Goal: Task Accomplishment & Management: Complete application form

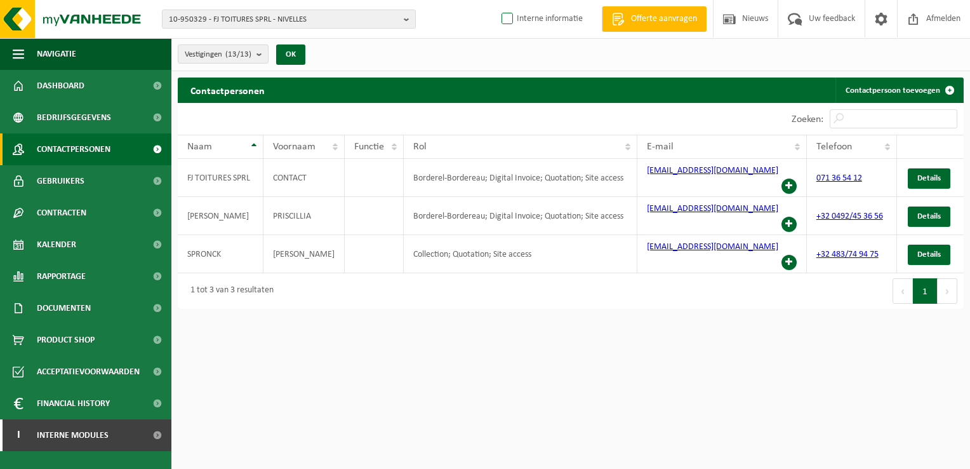
click at [526, 19] on label "Interne informatie" at bounding box center [541, 19] width 84 height 19
click at [497, 0] on input "Interne informatie" at bounding box center [497, -1] width 1 height 1
checkbox input "true"
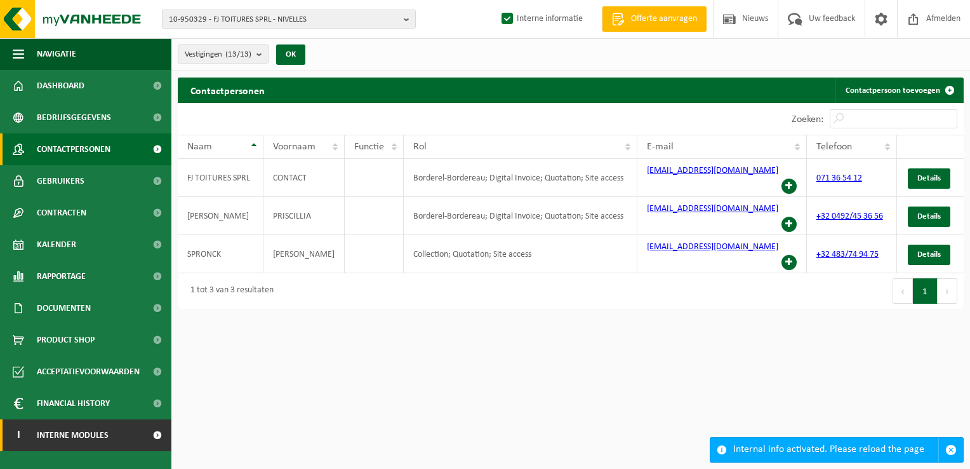
click at [153, 431] on span at bounding box center [157, 435] width 29 height 32
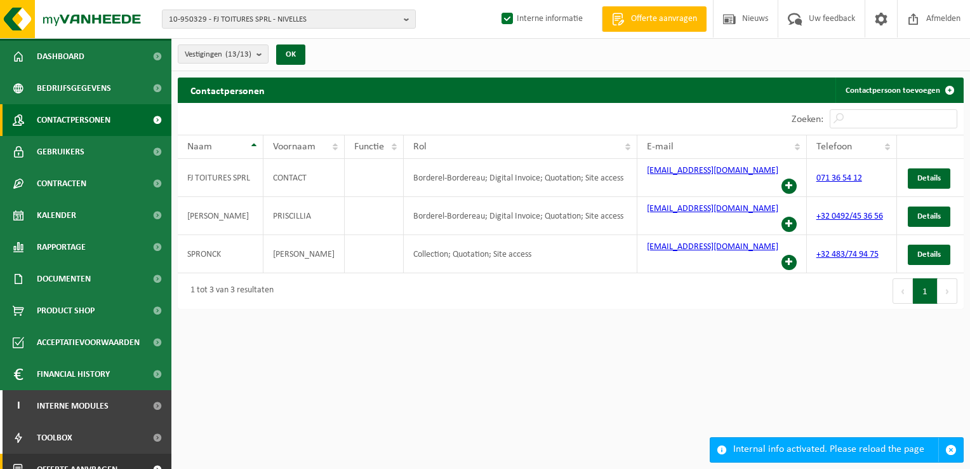
scroll to position [46, 0]
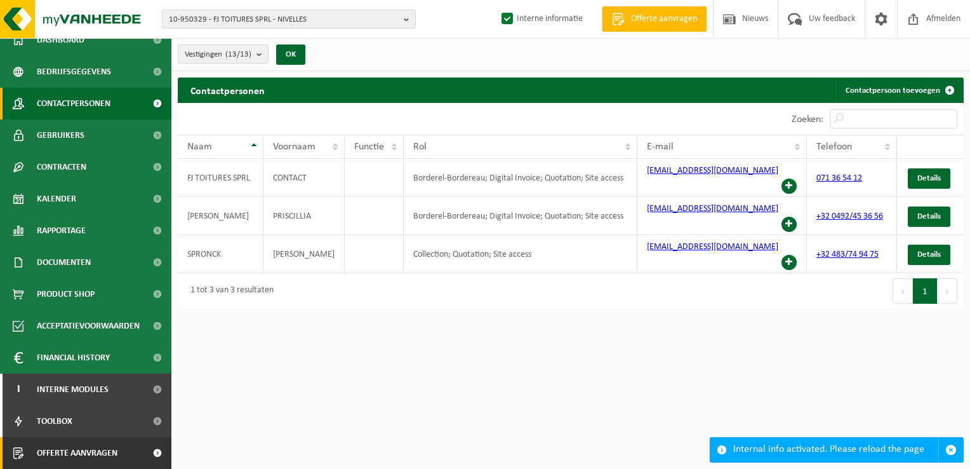
click at [145, 449] on span at bounding box center [157, 453] width 29 height 32
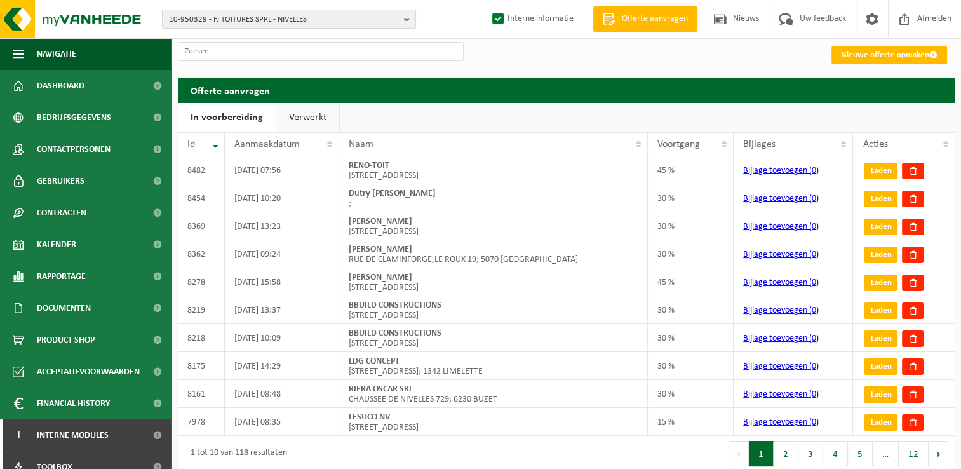
click at [918, 52] on link "Nieuwe offerte opmaken" at bounding box center [889, 55] width 116 height 18
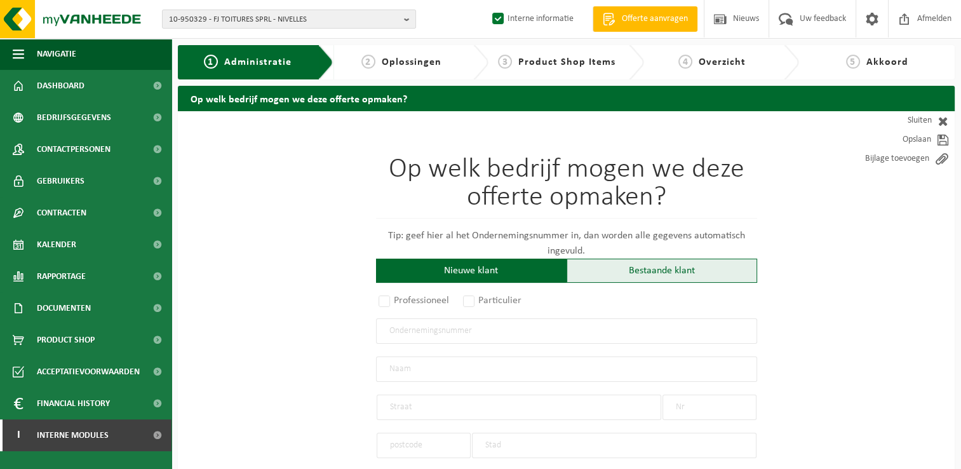
click at [605, 262] on div "Bestaande klant" at bounding box center [662, 270] width 191 height 24
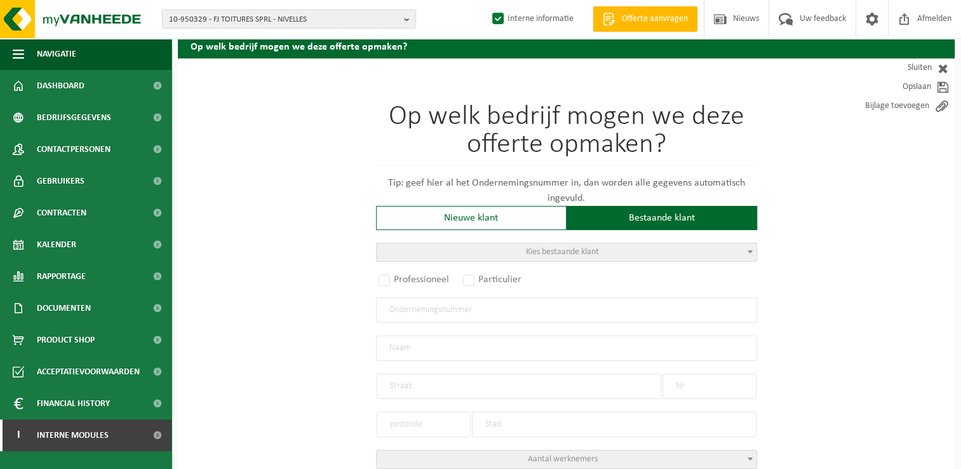
scroll to position [127, 0]
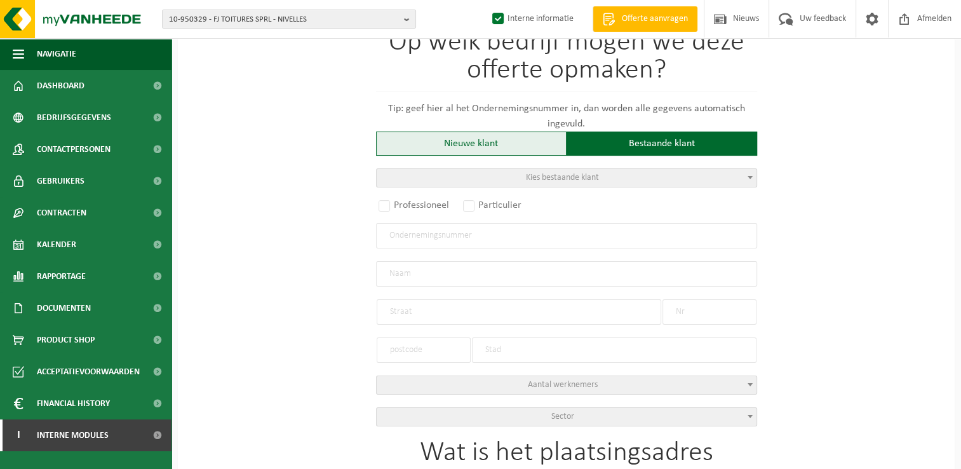
click at [469, 138] on div "Nieuwe klant" at bounding box center [471, 143] width 191 height 24
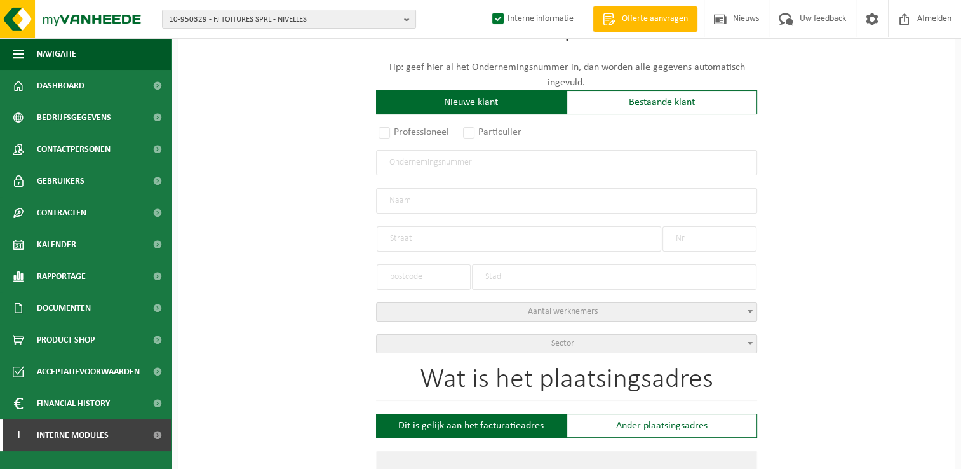
scroll to position [191, 0]
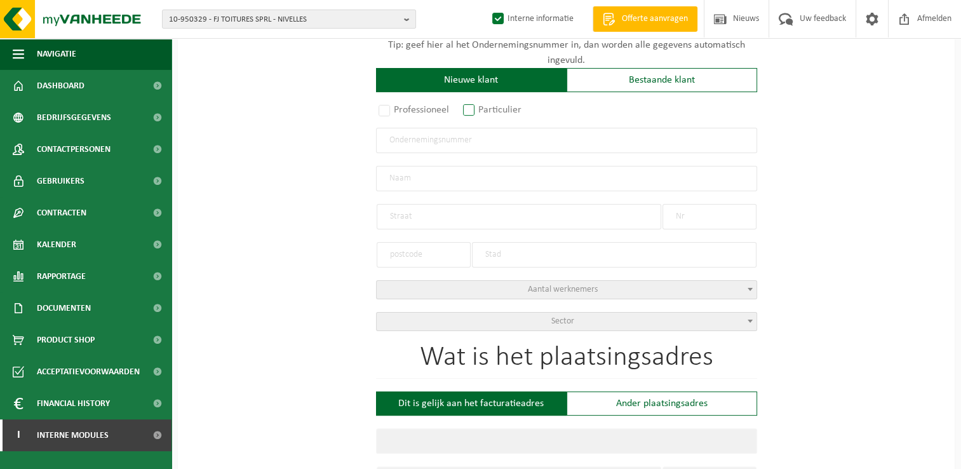
click at [486, 111] on label "Particulier" at bounding box center [492, 110] width 65 height 18
click at [486, 297] on input "Particulier" at bounding box center [485, 301] width 8 height 8
radio input "true"
select select "P"
select select "1707"
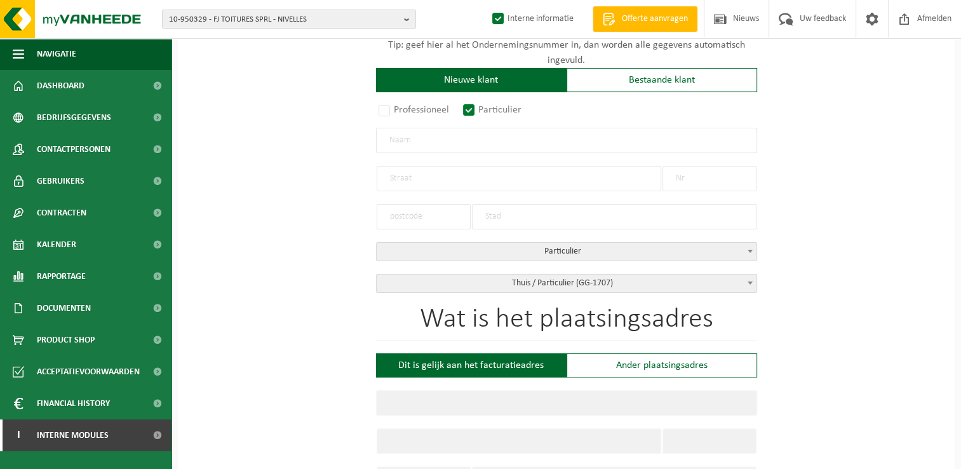
click at [450, 145] on input "text" at bounding box center [566, 140] width 381 height 25
click at [421, 141] on input "Delcroix fredericc" at bounding box center [566, 140] width 381 height 25
click at [507, 141] on input "Delcroix Fredericc" at bounding box center [566, 140] width 381 height 25
type input "Delcroix Frederic"
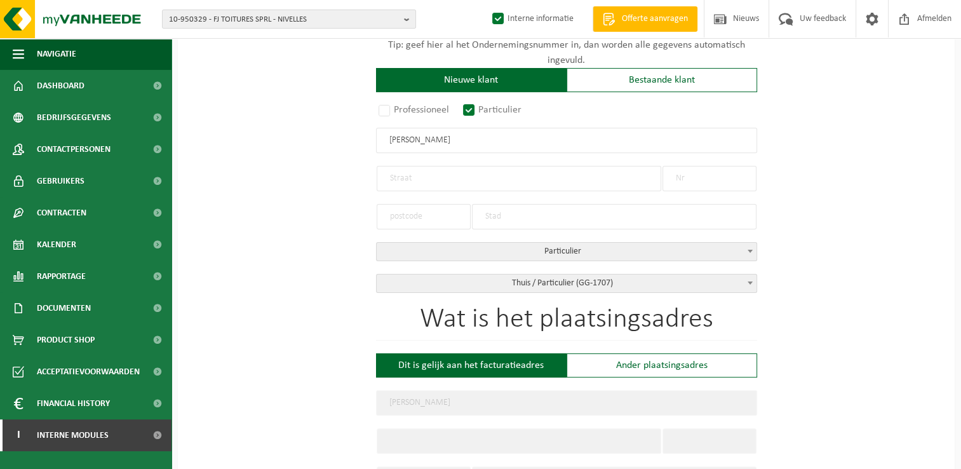
click at [440, 177] on input "text" at bounding box center [519, 178] width 285 height 25
type input "Chaussée de Bruxelles"
type input "43"
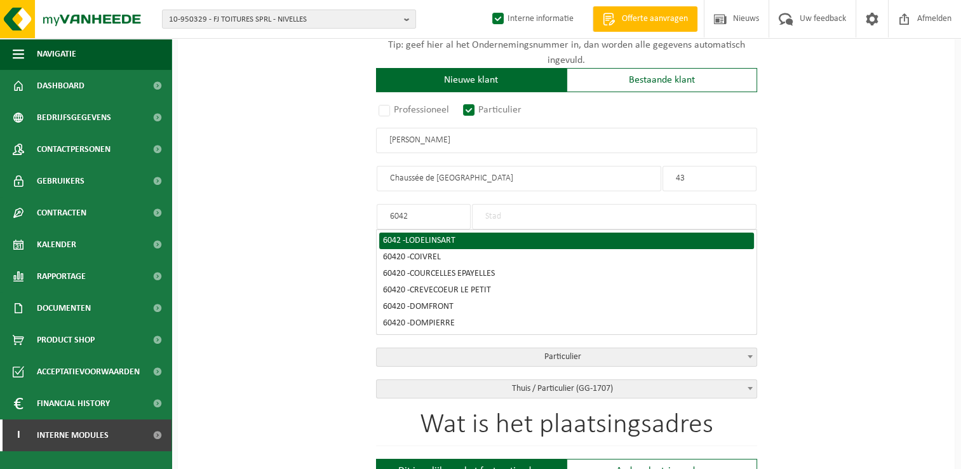
type input "6042"
click at [416, 238] on span "LODELINSART" at bounding box center [430, 241] width 50 height 10
type input "LODELINSART"
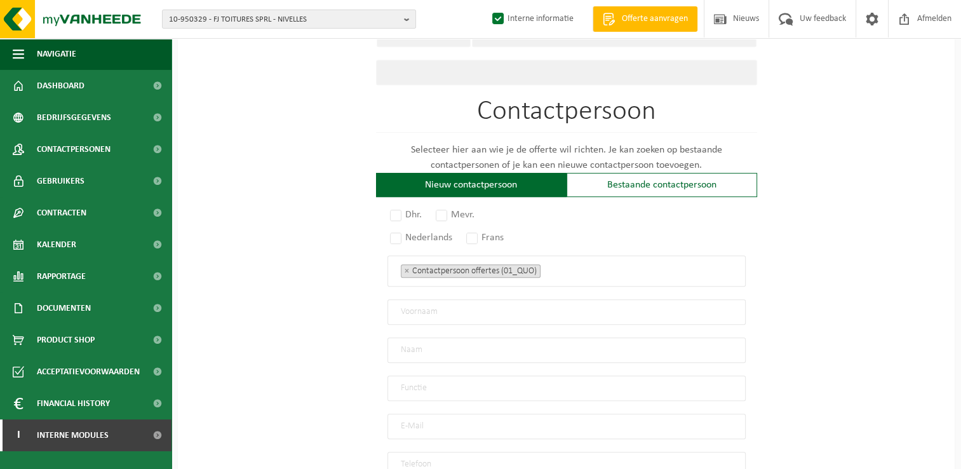
scroll to position [751, 0]
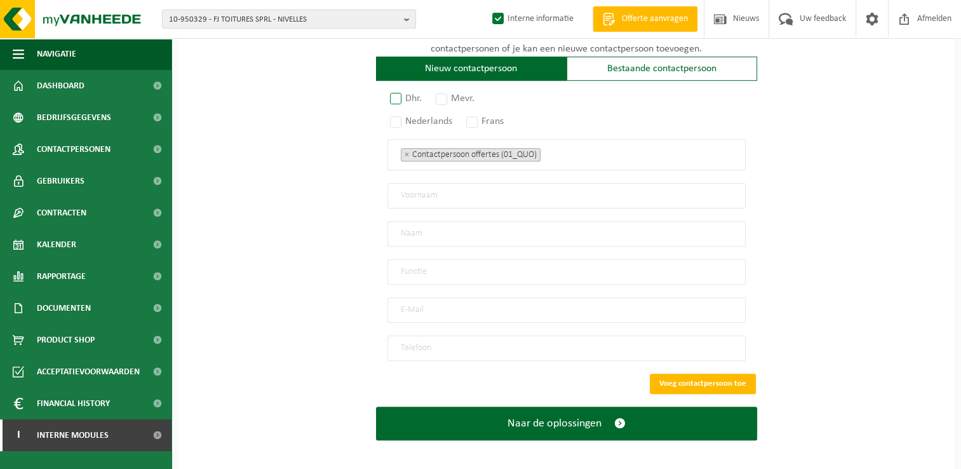
click at [400, 93] on label "Dhr." at bounding box center [406, 99] width 38 height 18
radio input "true"
click at [478, 118] on label "Frans" at bounding box center [486, 121] width 44 height 18
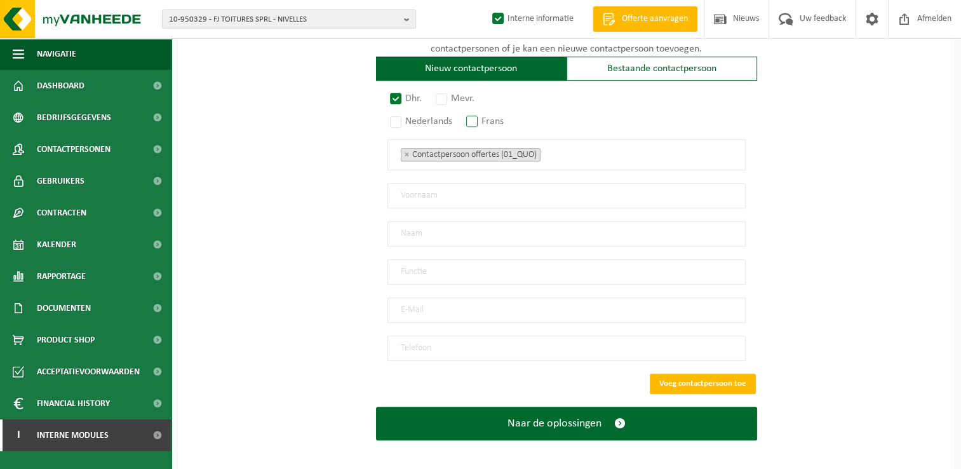
radio input "true"
click at [432, 297] on input "email" at bounding box center [566, 309] width 358 height 25
type input "fdelcroix@outlook.be"
click at [410, 337] on input "tel" at bounding box center [566, 347] width 358 height 25
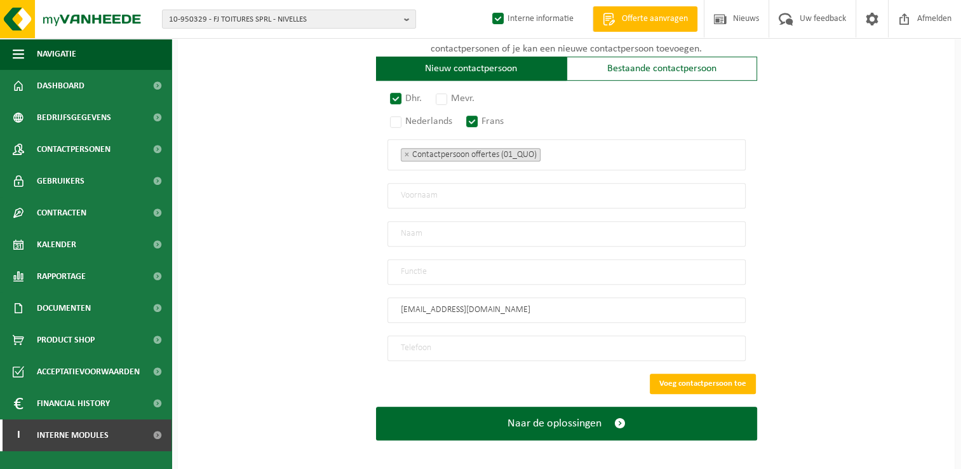
click at [441, 188] on input "text" at bounding box center [566, 195] width 358 height 25
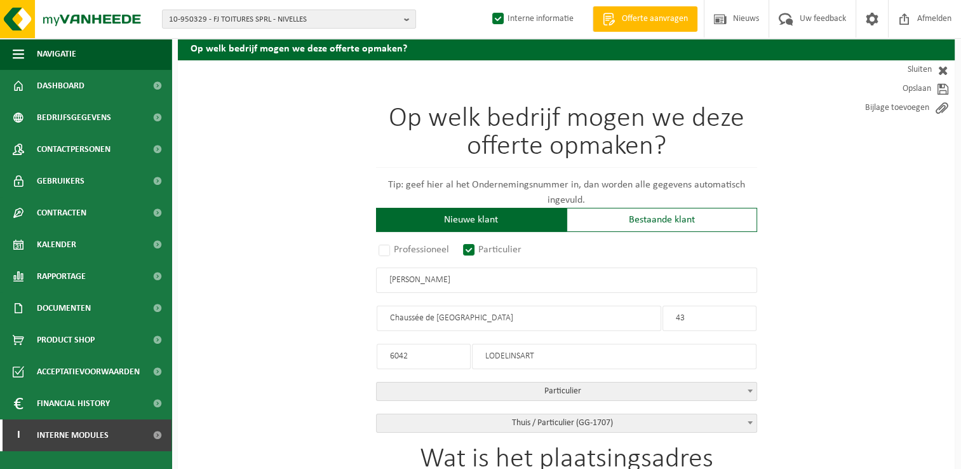
scroll to position [0, 0]
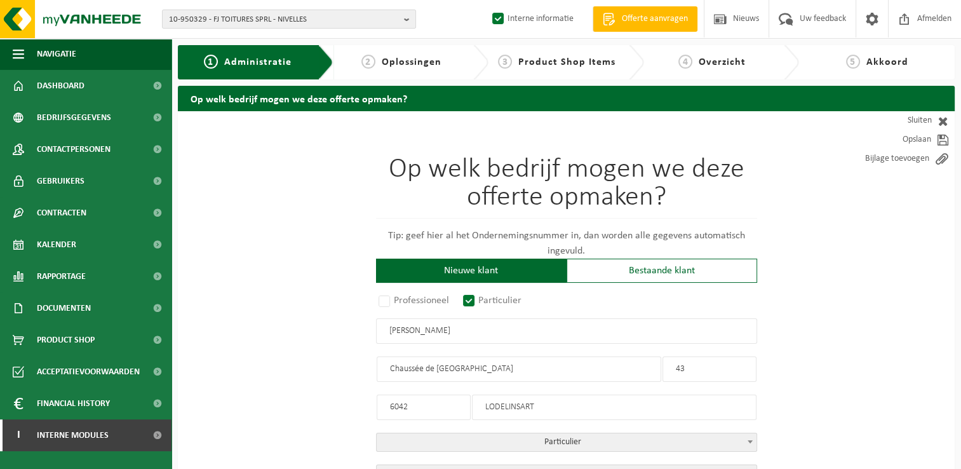
type input "Frederic"
drag, startPoint x: 503, startPoint y: 369, endPoint x: 343, endPoint y: 367, distance: 160.1
click at [385, 301] on label "Professioneel" at bounding box center [414, 301] width 77 height 18
click at [397, 301] on input "Professioneel" at bounding box center [401, 301] width 8 height 8
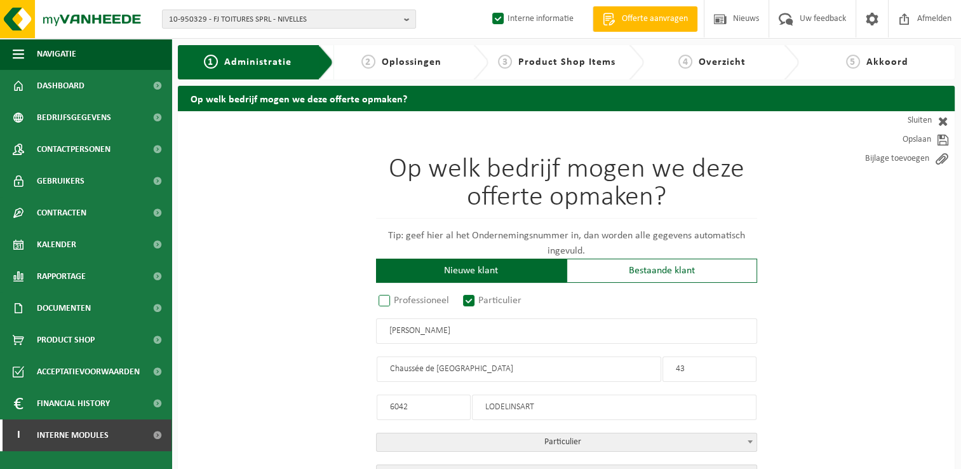
radio input "true"
select select
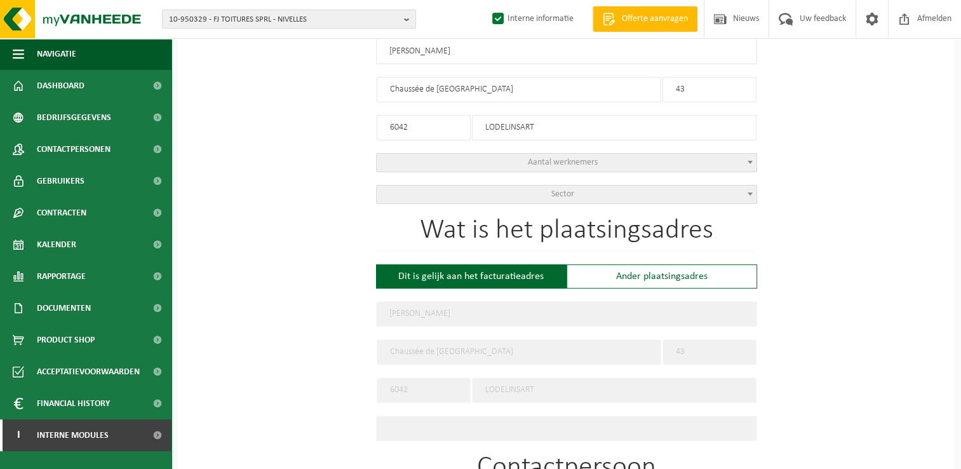
scroll to position [127, 0]
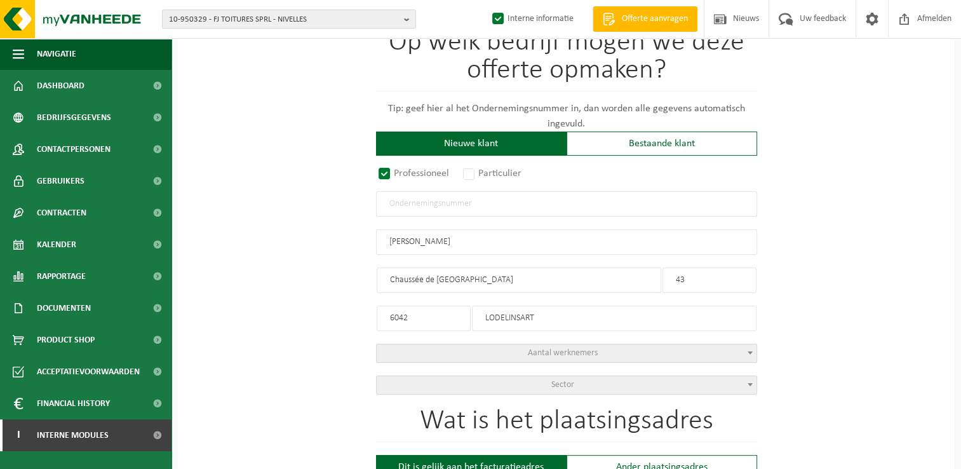
click at [445, 200] on input "text" at bounding box center [566, 203] width 381 height 25
click at [427, 199] on input "text" at bounding box center [566, 203] width 381 height 25
type input "0677708613"
radio input "true"
type input "0677708613"
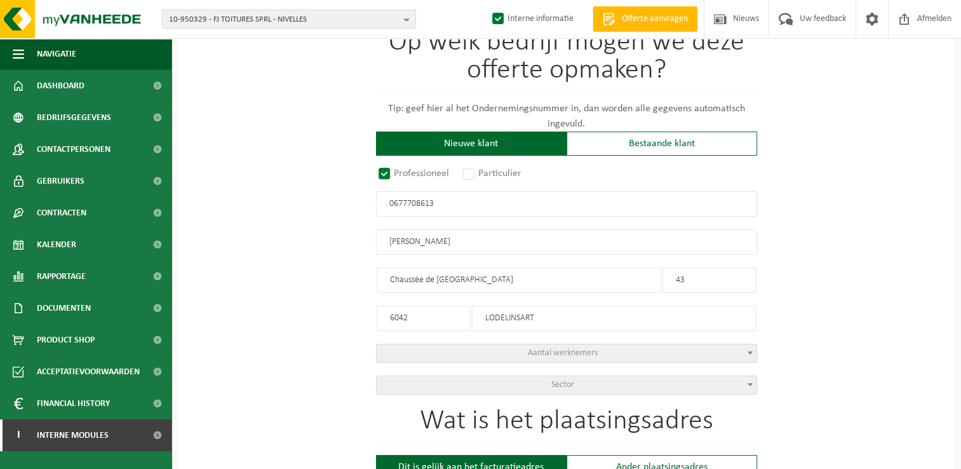
type input "DELCROIX, FRÉDÉRIC"
type input "CHAUSSÉE DE BRUXELLES"
type input "43"
type input "6042"
type input "CHARLEROI"
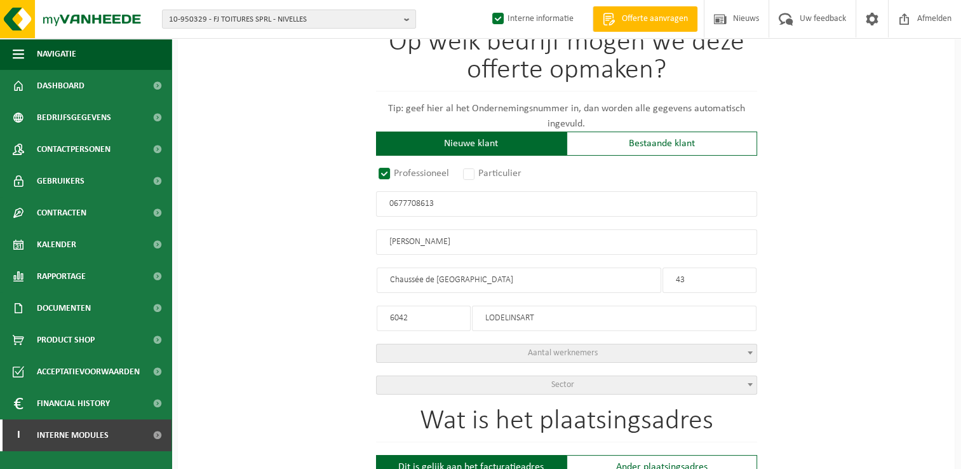
select select "D"
type input "DELCROIX, FRÉDÉRIC"
type input "CHAUSSÉE DE BRUXELLES"
type input "CHARLEROI"
type input "2265374622"
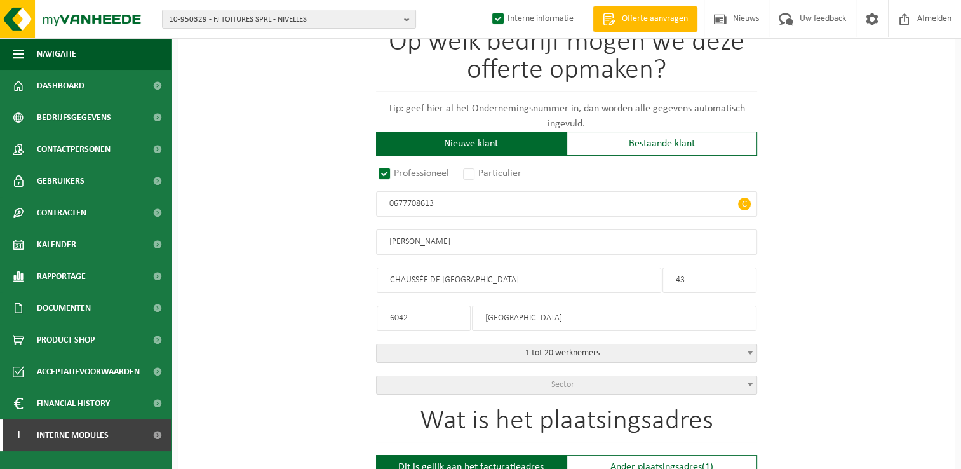
type input "0677708613"
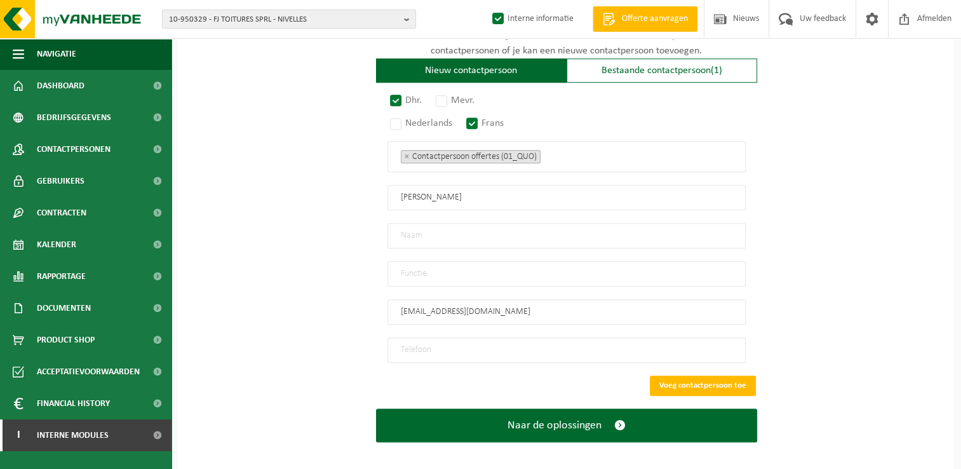
scroll to position [789, 0]
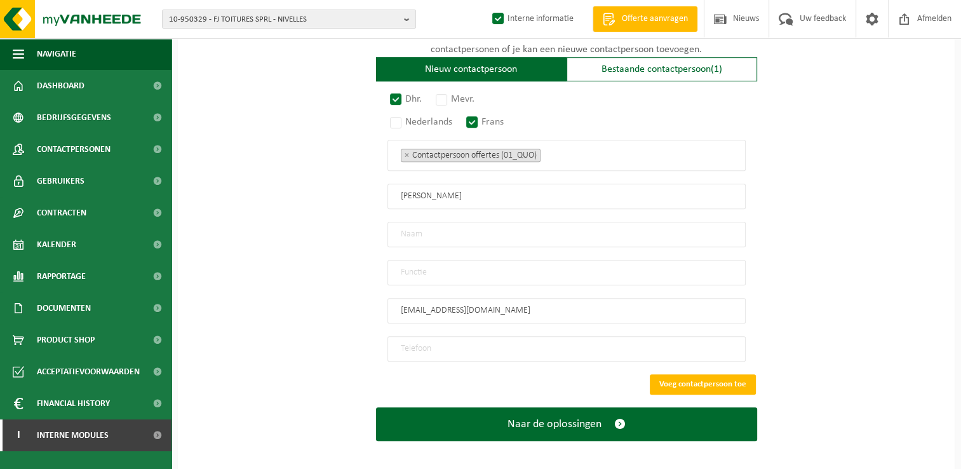
click at [432, 225] on input "text" at bounding box center [566, 234] width 358 height 25
type input "Delcroix"
click at [415, 260] on input "text" at bounding box center [566, 272] width 358 height 25
type input "Manager"
click at [467, 340] on input "tel" at bounding box center [566, 348] width 358 height 25
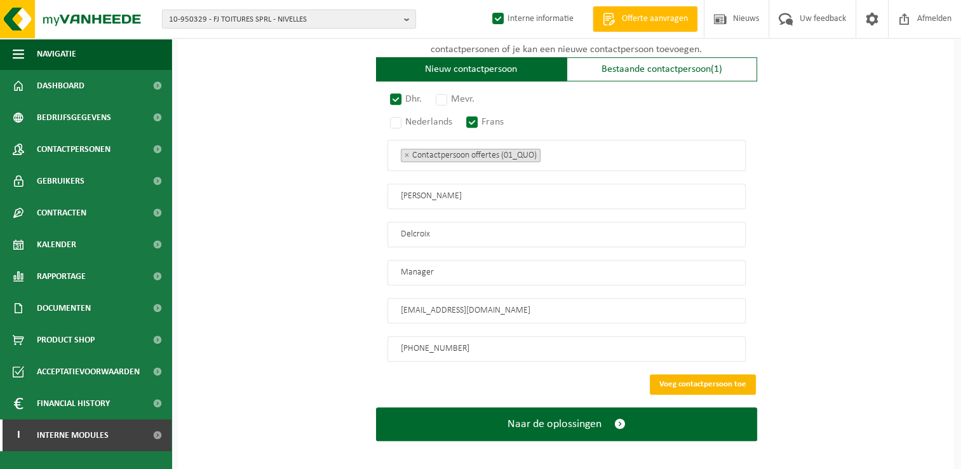
type input "+32 472 43 03 76"
click at [704, 377] on button "Voeg contactpersoon toe" at bounding box center [703, 384] width 106 height 20
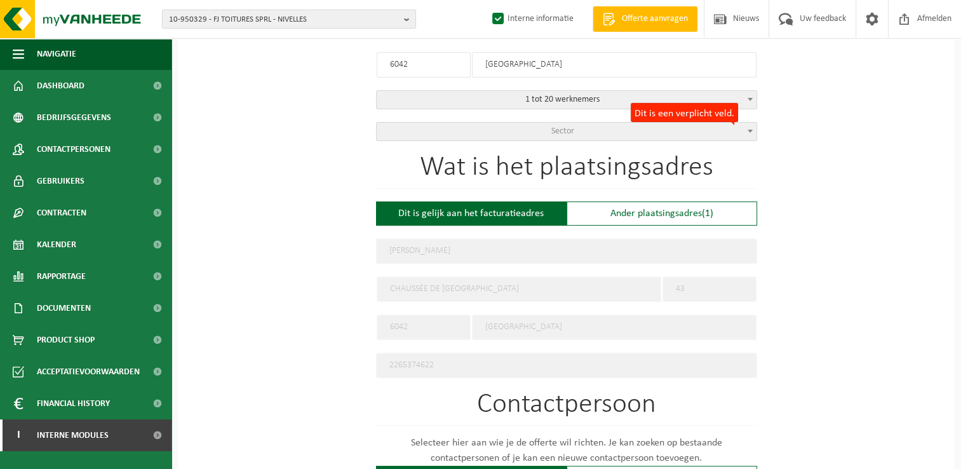
scroll to position [190, 0]
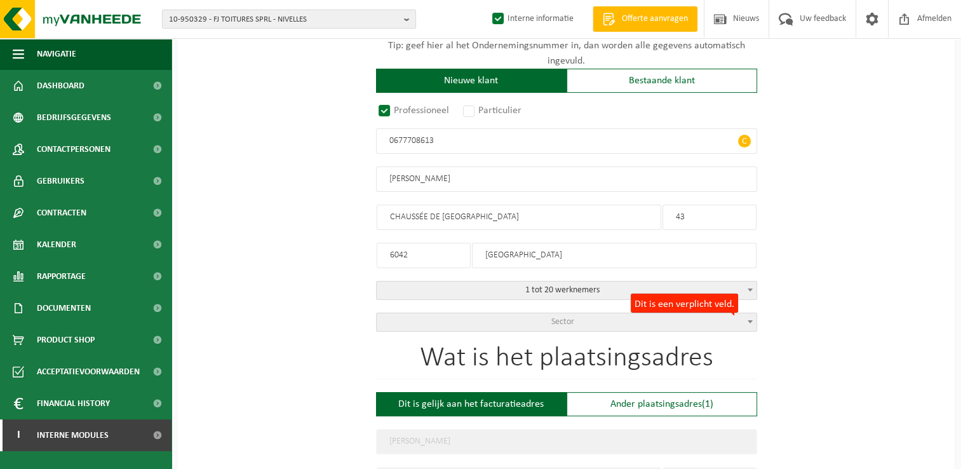
click at [579, 317] on span "Sector" at bounding box center [567, 322] width 380 height 18
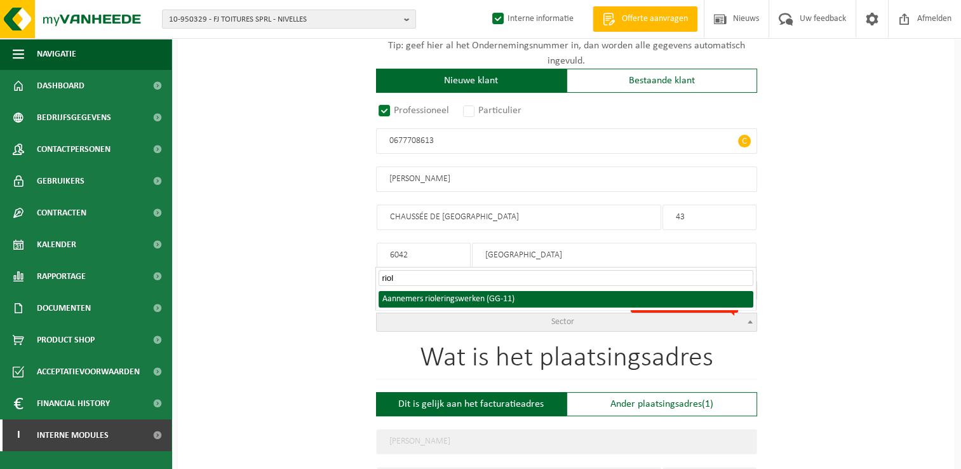
type input "riol"
select select "11"
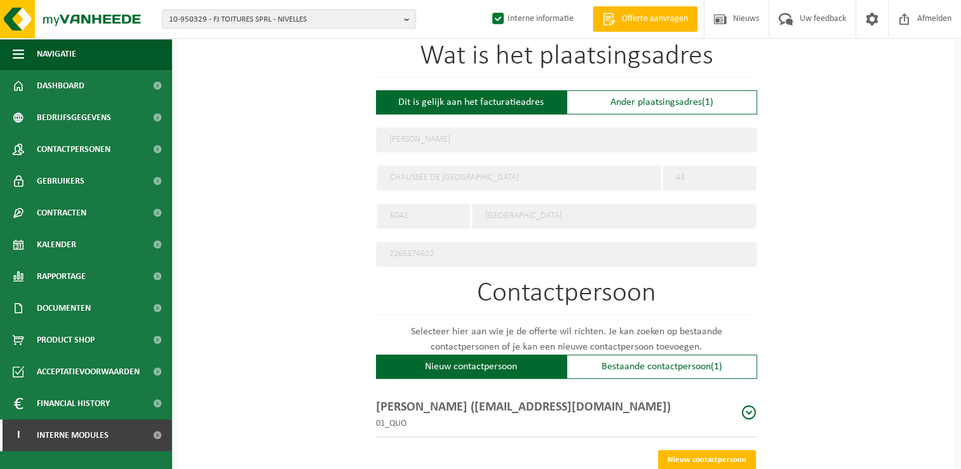
scroll to position [571, 0]
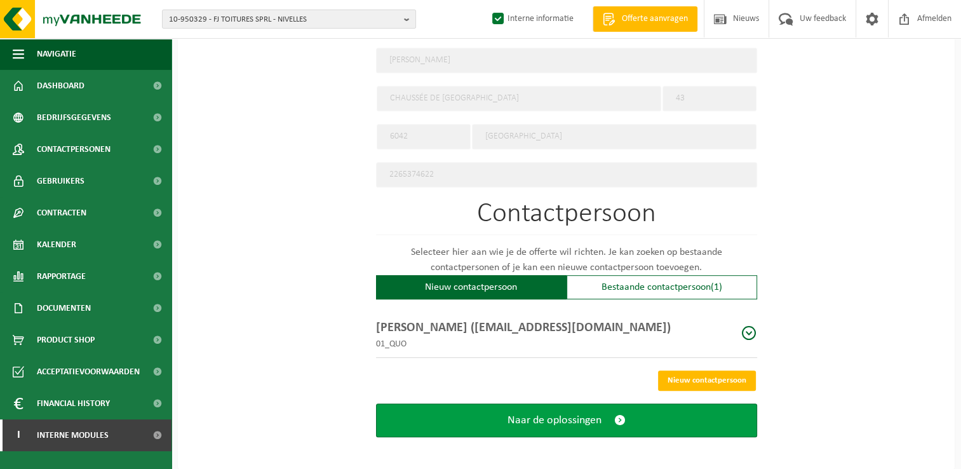
click at [570, 420] on button "Naar de oplossingen" at bounding box center [566, 420] width 381 height 34
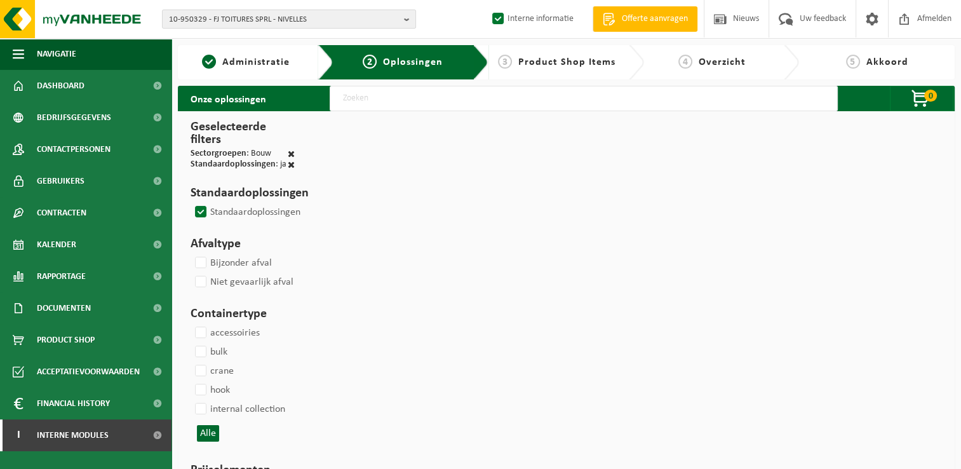
click at [356, 96] on input "text" at bounding box center [584, 98] width 508 height 25
type input "000291"
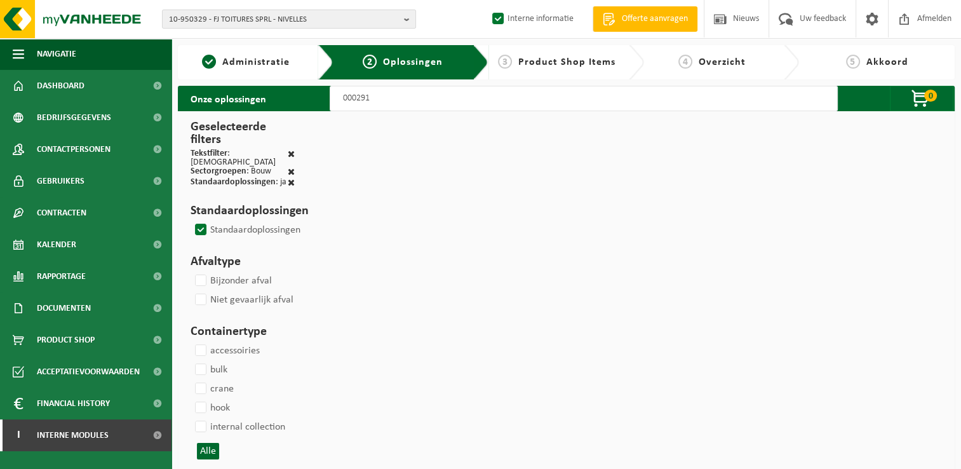
select select
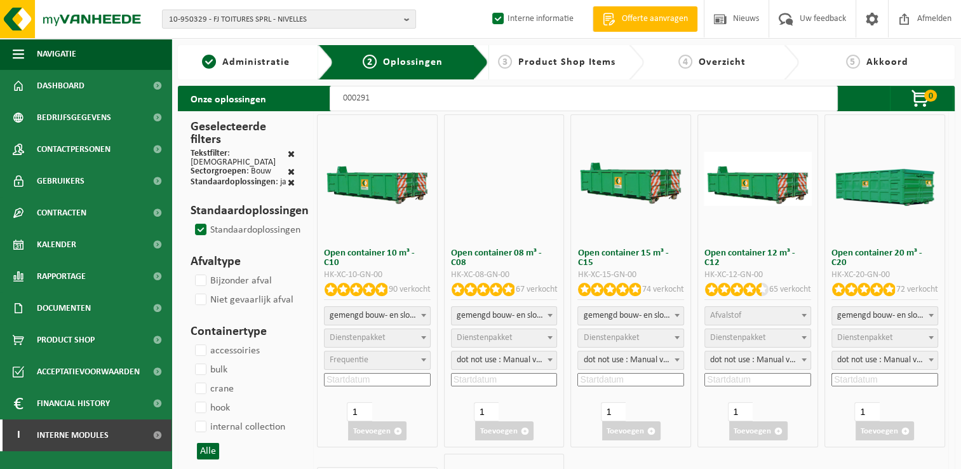
select select
select select "197"
select select
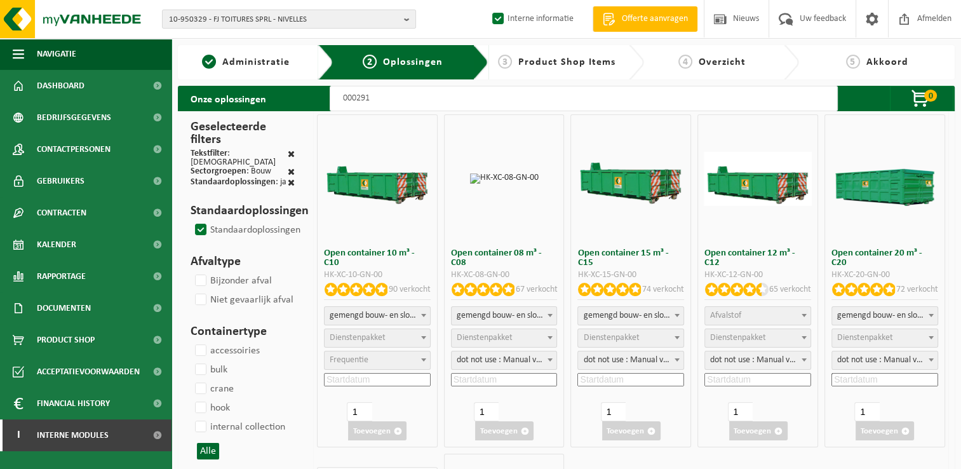
select select
select select "197"
select select
select select "25"
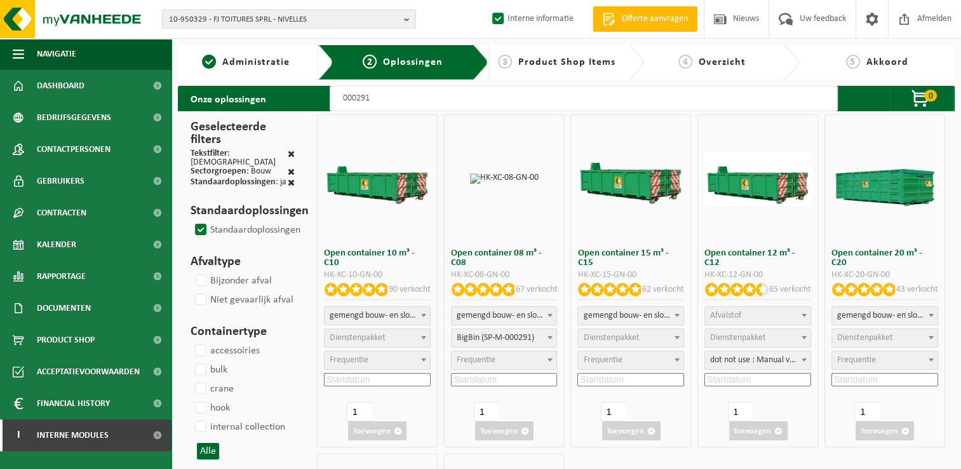
select select "25"
select select "197"
select select "25"
click at [476, 382] on input at bounding box center [504, 379] width 107 height 13
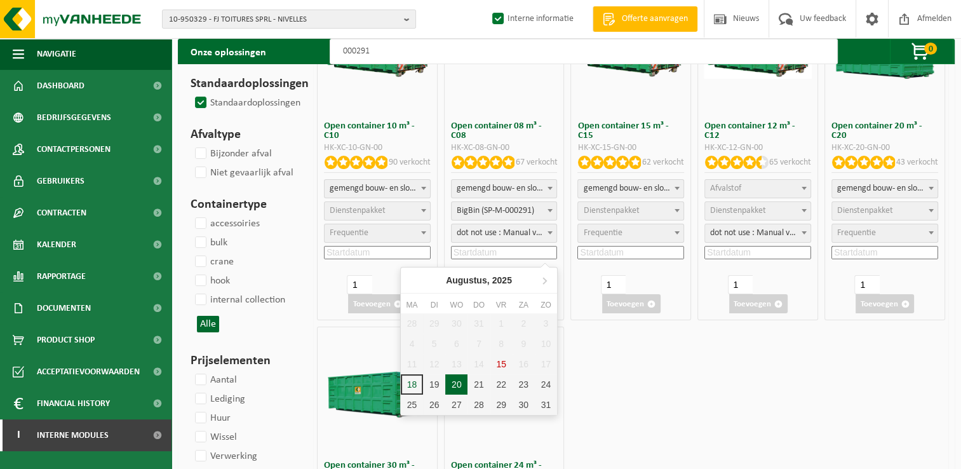
click at [458, 384] on div "20" at bounding box center [456, 384] width 22 height 20
type input "2025-08-20"
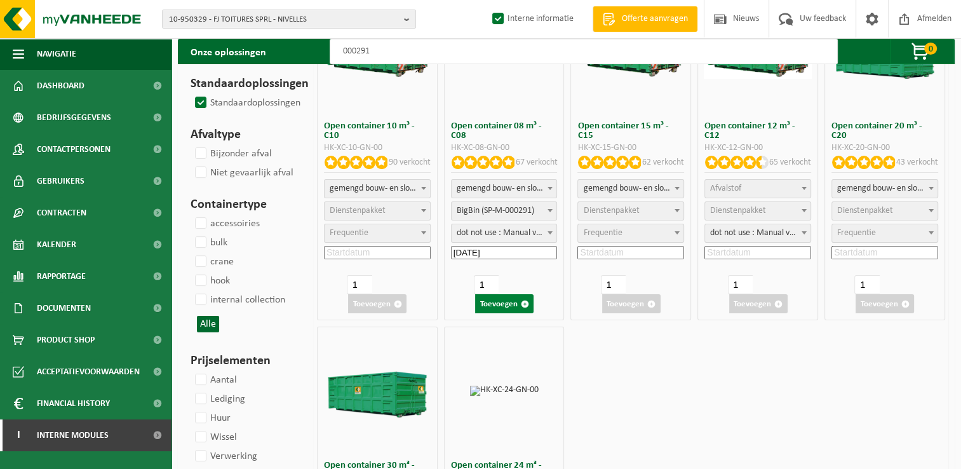
click at [508, 302] on button "Toevoegen" at bounding box center [504, 303] width 58 height 19
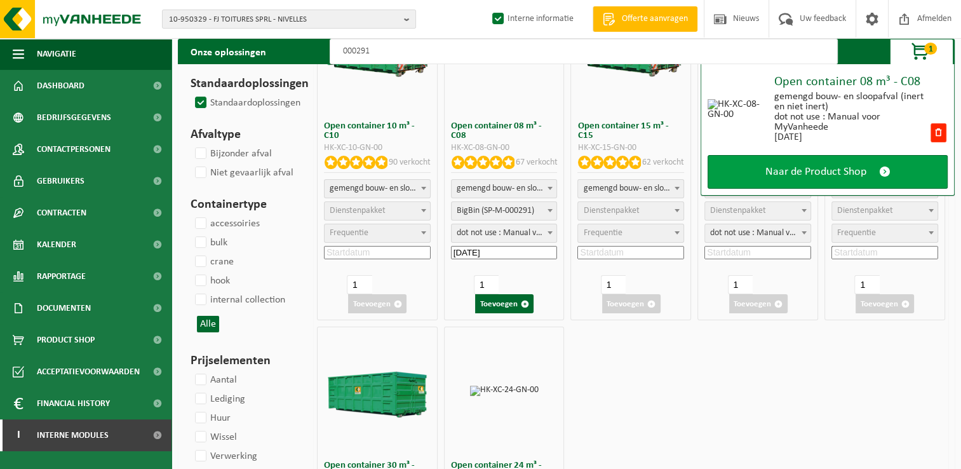
click at [839, 171] on span "Naar de Product Shop" at bounding box center [815, 171] width 101 height 13
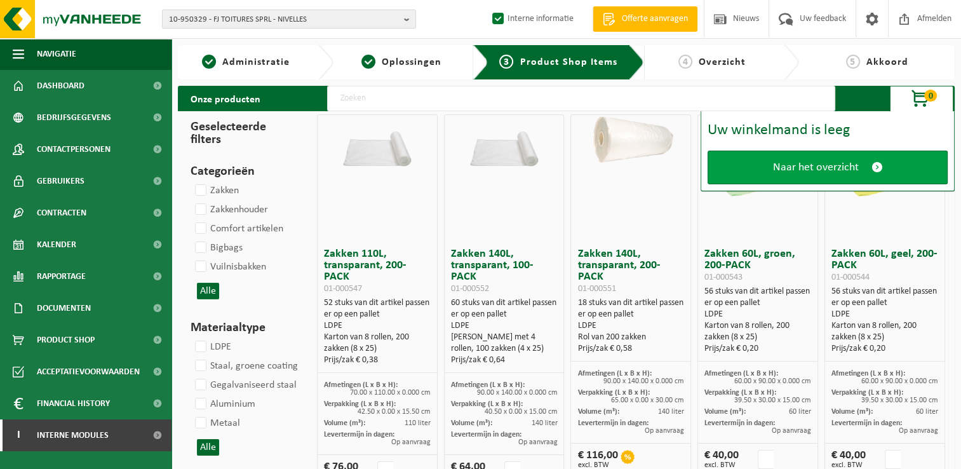
click at [839, 168] on span "Naar het overzicht" at bounding box center [816, 167] width 86 height 13
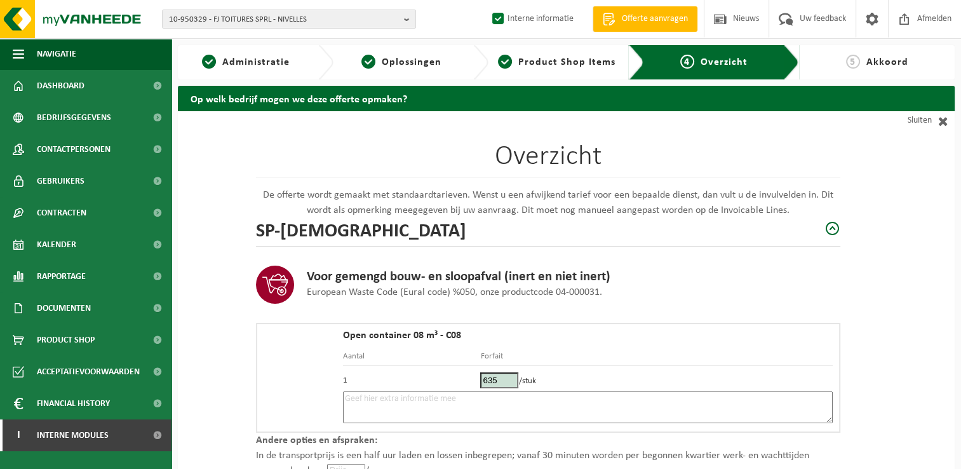
drag, startPoint x: 277, startPoint y: 65, endPoint x: 257, endPoint y: 65, distance: 20.3
click at [277, 65] on span "Administratie" at bounding box center [255, 62] width 67 height 10
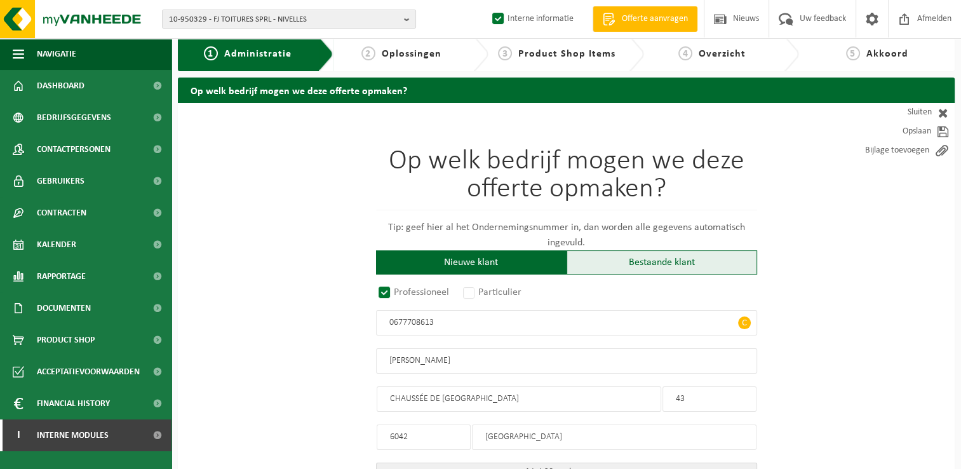
radio input "true"
type input "0677708613"
type input "[PERSON_NAME]"
type input "CHAUSSÉE DE [GEOGRAPHIC_DATA]"
type input "43"
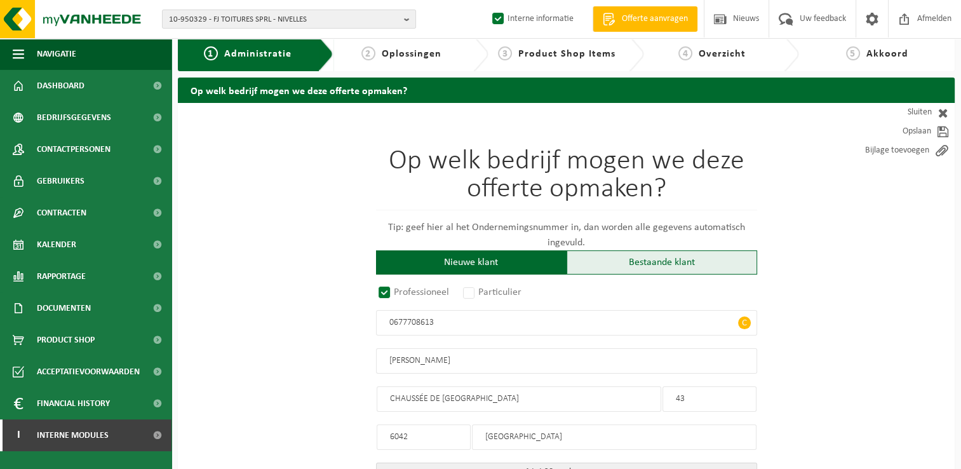
type input "6042"
type input "[GEOGRAPHIC_DATA]"
select select "D"
select select
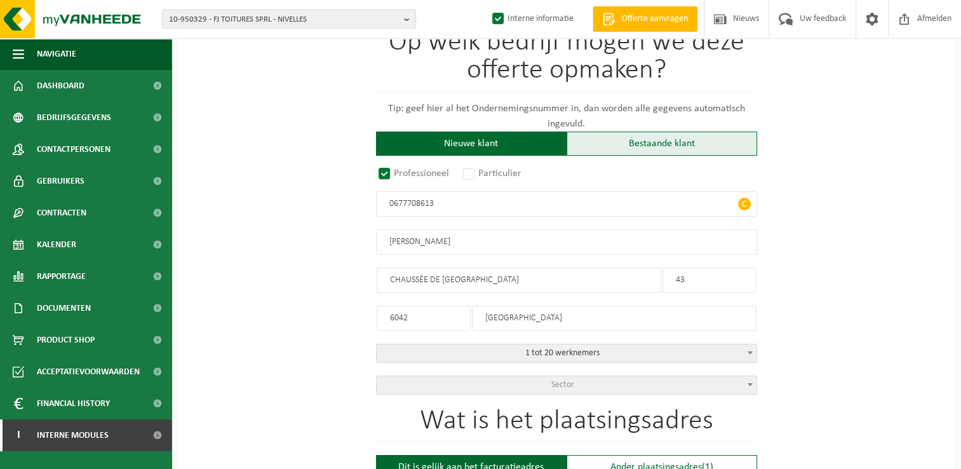
scroll to position [191, 0]
